Goal: Information Seeking & Learning: Understand process/instructions

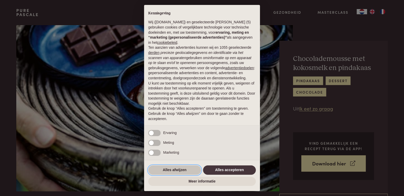
click at [184, 170] on button "Alles afwijzen" at bounding box center [174, 169] width 53 height 9
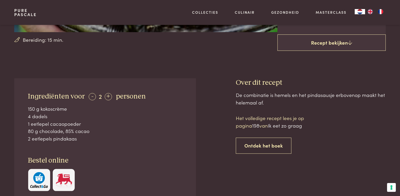
scroll to position [155, 0]
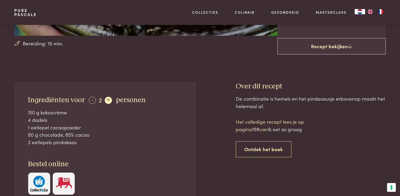
click at [108, 98] on div "+" at bounding box center [108, 100] width 7 height 7
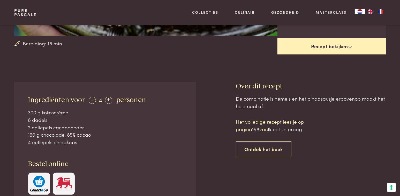
click at [313, 47] on link "Recept bekijken" at bounding box center [332, 46] width 108 height 17
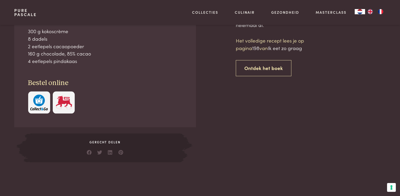
scroll to position [237, 0]
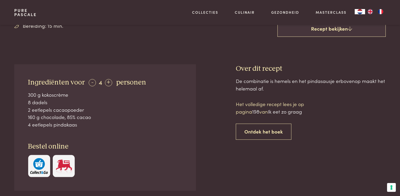
scroll to position [131, 0]
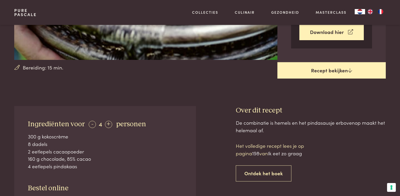
click at [343, 69] on link "Recept bekijken" at bounding box center [332, 70] width 108 height 17
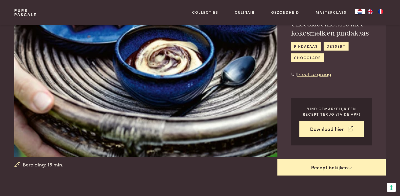
scroll to position [0, 0]
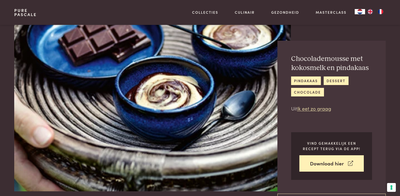
scroll to position [237, 0]
